Goal: Task Accomplishment & Management: Manage account settings

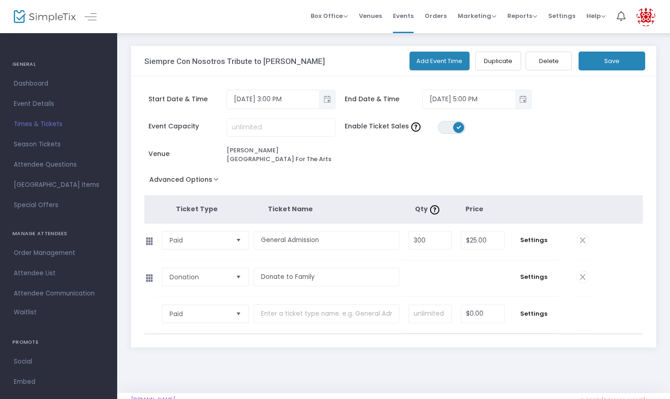
click at [43, 123] on span "Times & Tickets" at bounding box center [59, 124] width 90 height 12
click at [434, 21] on span "Orders" at bounding box center [436, 15] width 22 height 23
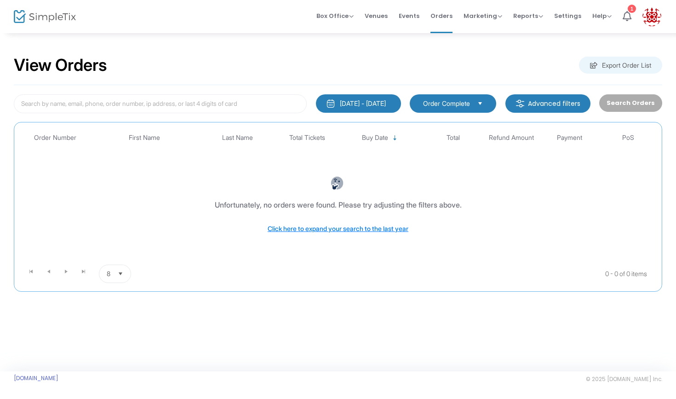
click at [117, 270] on span "Select" at bounding box center [120, 273] width 15 height 15
click at [122, 350] on li "100" at bounding box center [115, 346] width 32 height 18
click at [374, 107] on div "[DATE] - [DATE]" at bounding box center [363, 103] width 46 height 9
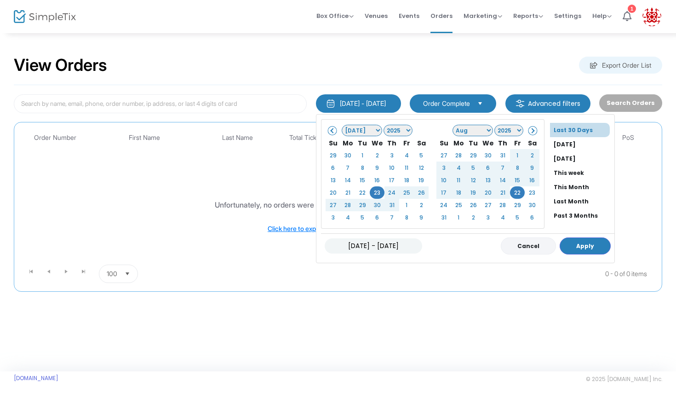
click at [510, 243] on button "Cancel" at bounding box center [528, 245] width 55 height 17
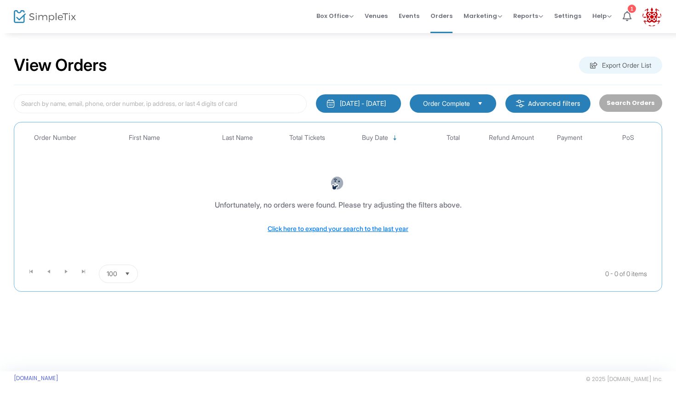
click at [43, 15] on img at bounding box center [45, 16] width 62 height 13
